Goal: Task Accomplishment & Management: Complete application form

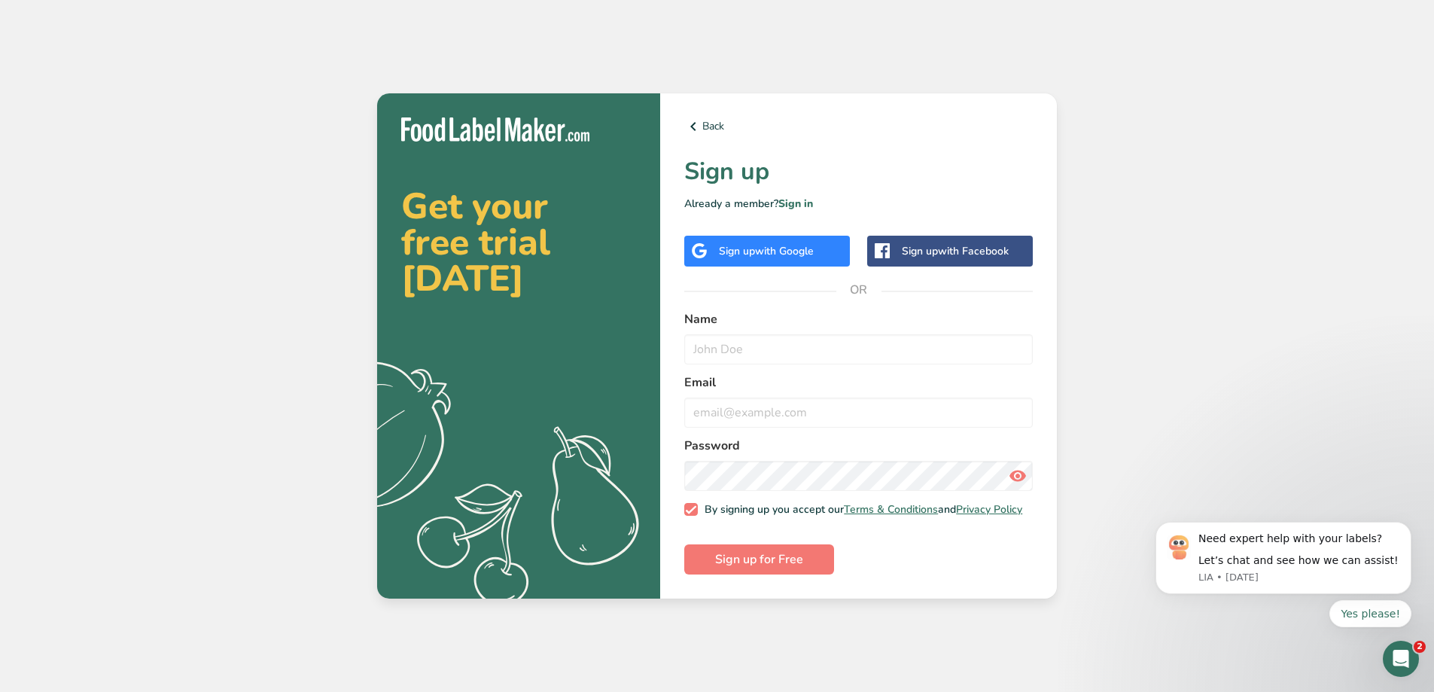
click at [752, 245] on div "Sign up with Google" at bounding box center [766, 251] width 95 height 16
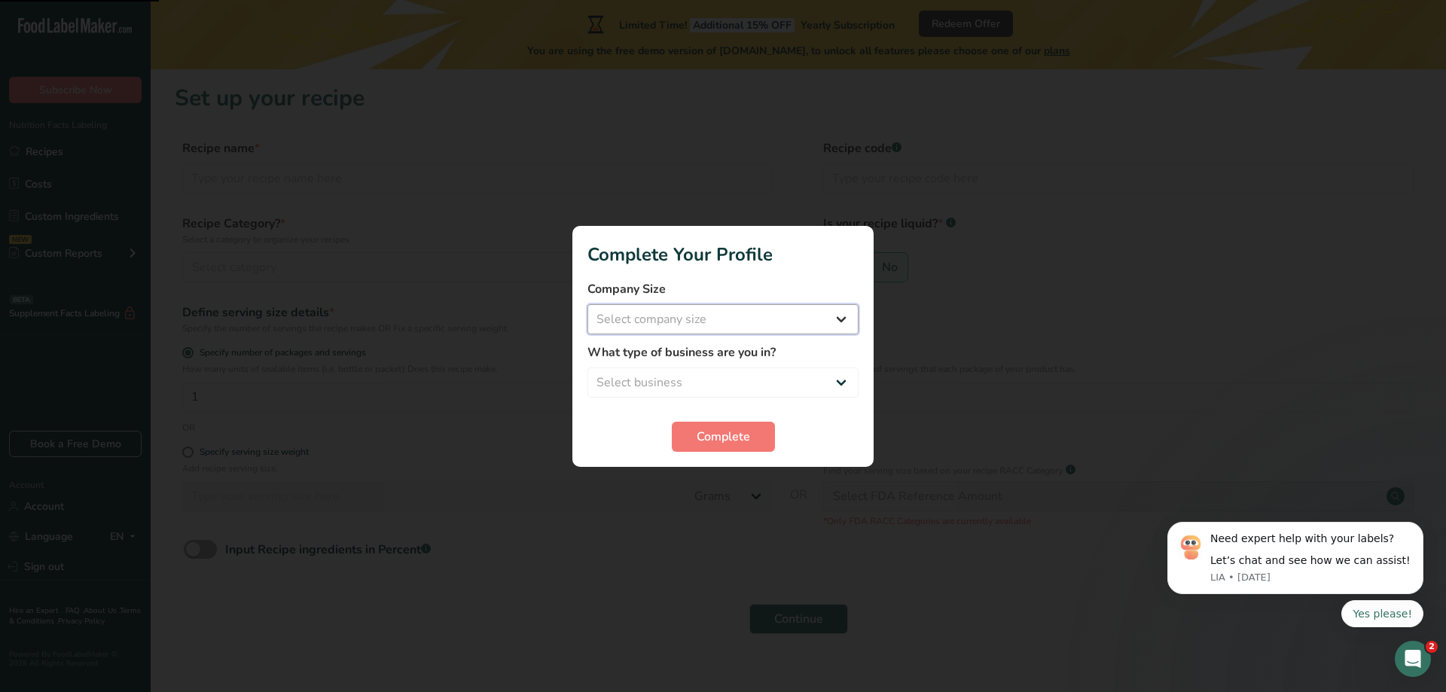
click at [736, 321] on select "Select company size Fewer than 10 Employees 10 to 50 Employees 51 to 500 Employ…" at bounding box center [722, 319] width 271 height 30
select select "1"
click at [587, 304] on select "Select company size Fewer than 10 Employees 10 to 50 Employees 51 to 500 Employ…" at bounding box center [722, 319] width 271 height 30
click at [707, 364] on div "What type of business are you in? Select business Packaged Food Manufacturer Re…" at bounding box center [722, 370] width 271 height 54
click at [702, 383] on select "Select business Packaged Food Manufacturer Restaurant & Cafe Bakery Meal Plans …" at bounding box center [722, 382] width 271 height 30
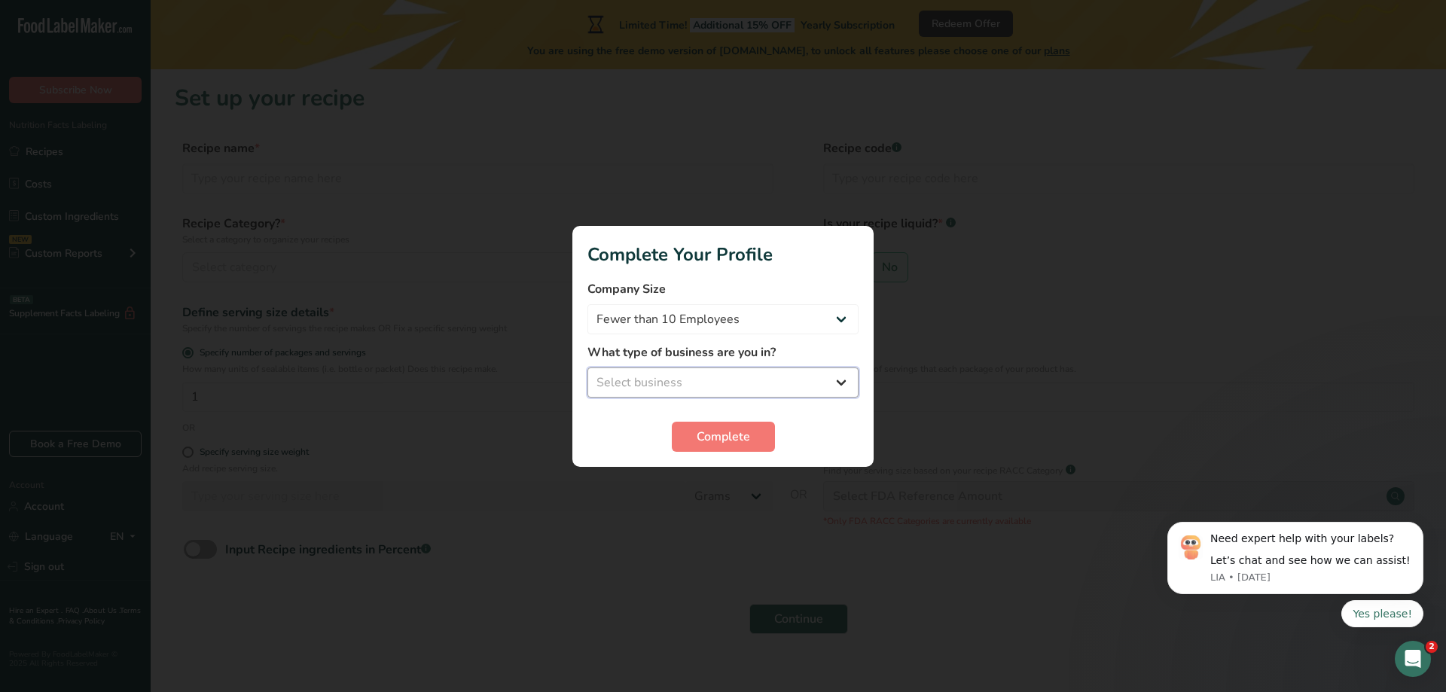
select select "1"
click at [587, 367] on select "Select business Packaged Food Manufacturer Restaurant & Cafe Bakery Meal Plans …" at bounding box center [722, 382] width 271 height 30
click at [715, 437] on span "Complete" at bounding box center [722, 437] width 53 height 18
